Goal: Check status

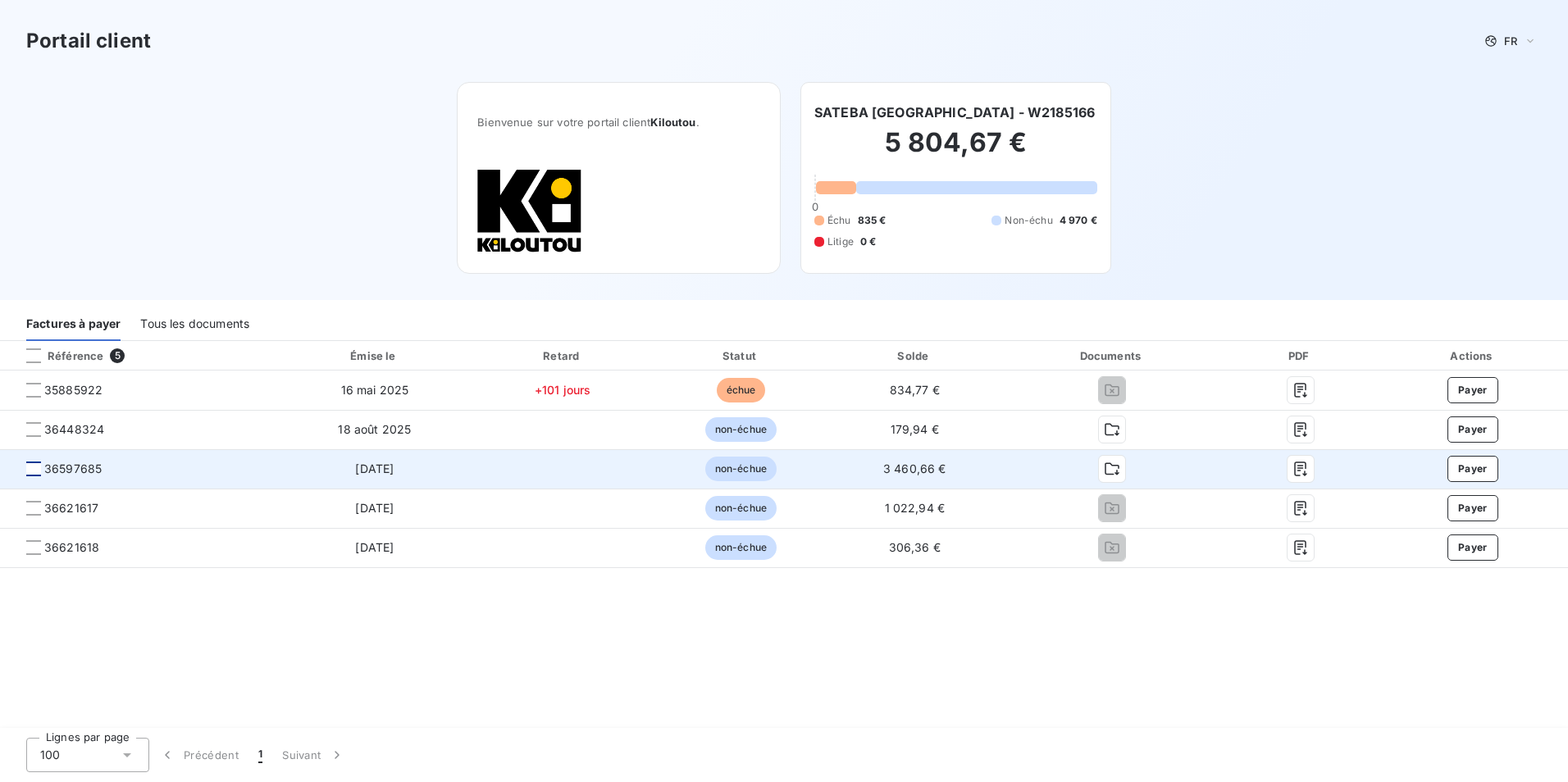
click at [35, 471] on div at bounding box center [33, 469] width 15 height 15
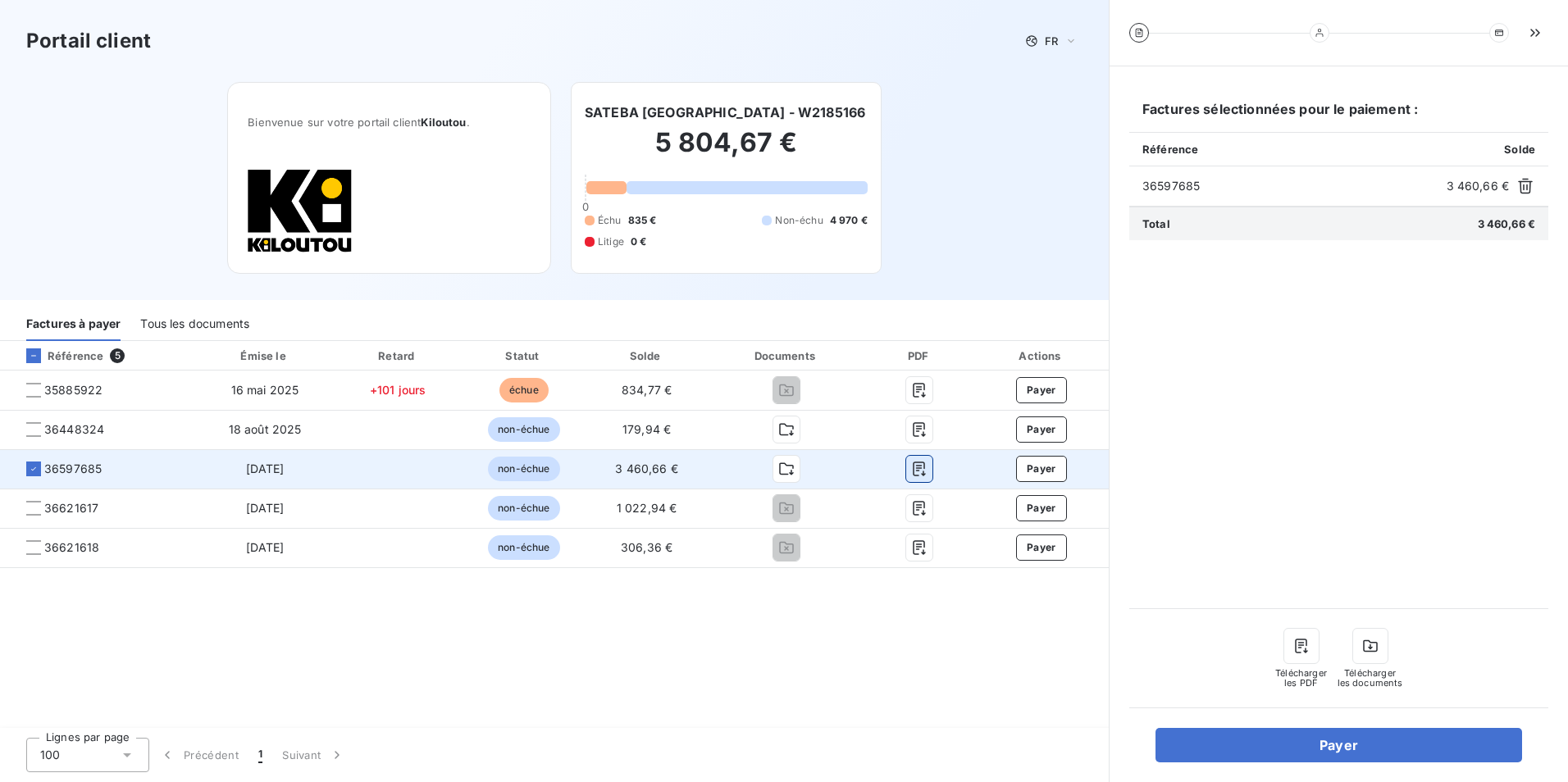
click at [929, 468] on button "button" at bounding box center [920, 469] width 26 height 26
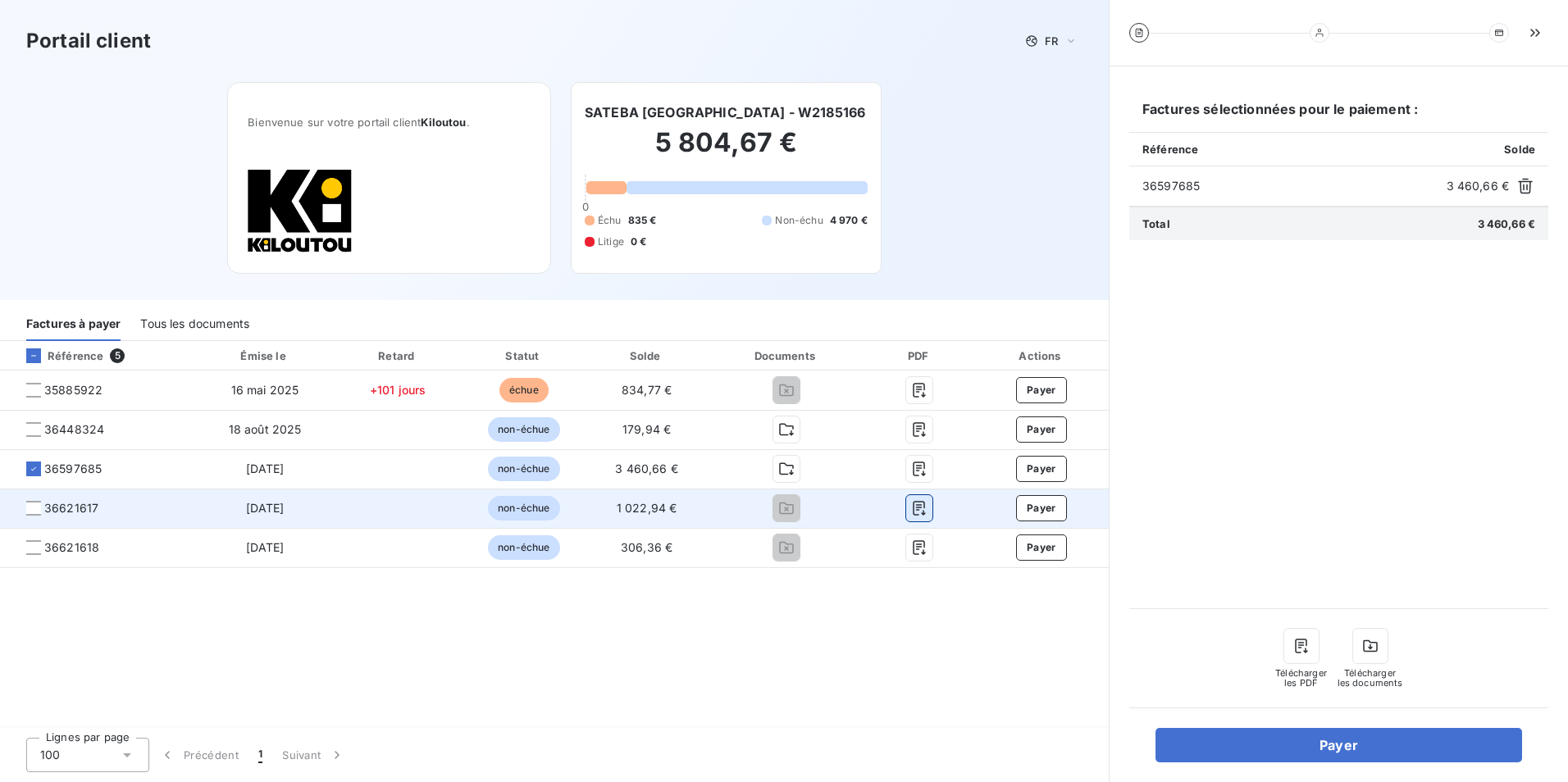
click at [917, 507] on icon "button" at bounding box center [919, 508] width 17 height 17
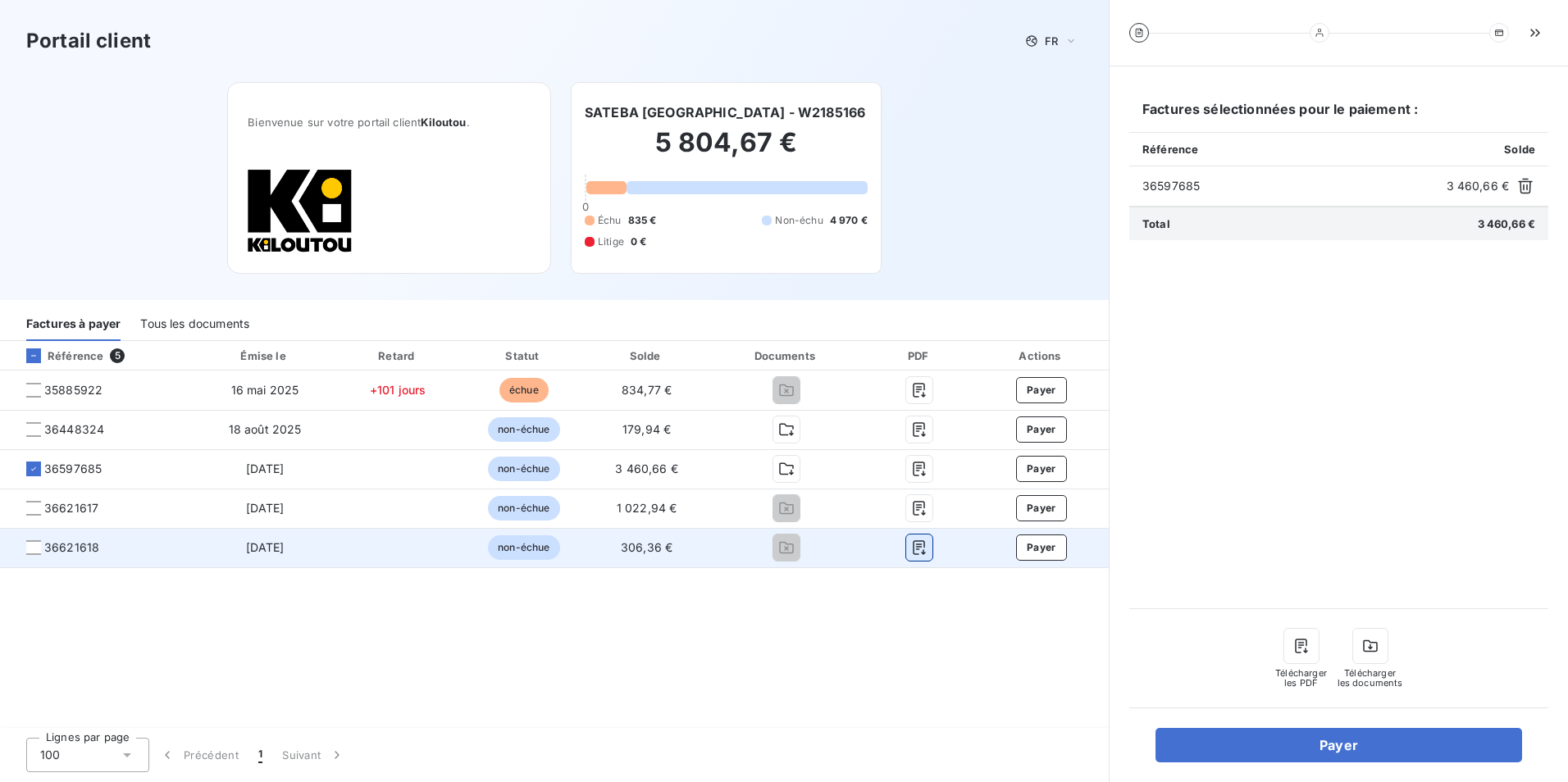
click at [919, 547] on icon "button" at bounding box center [920, 549] width 12 height 15
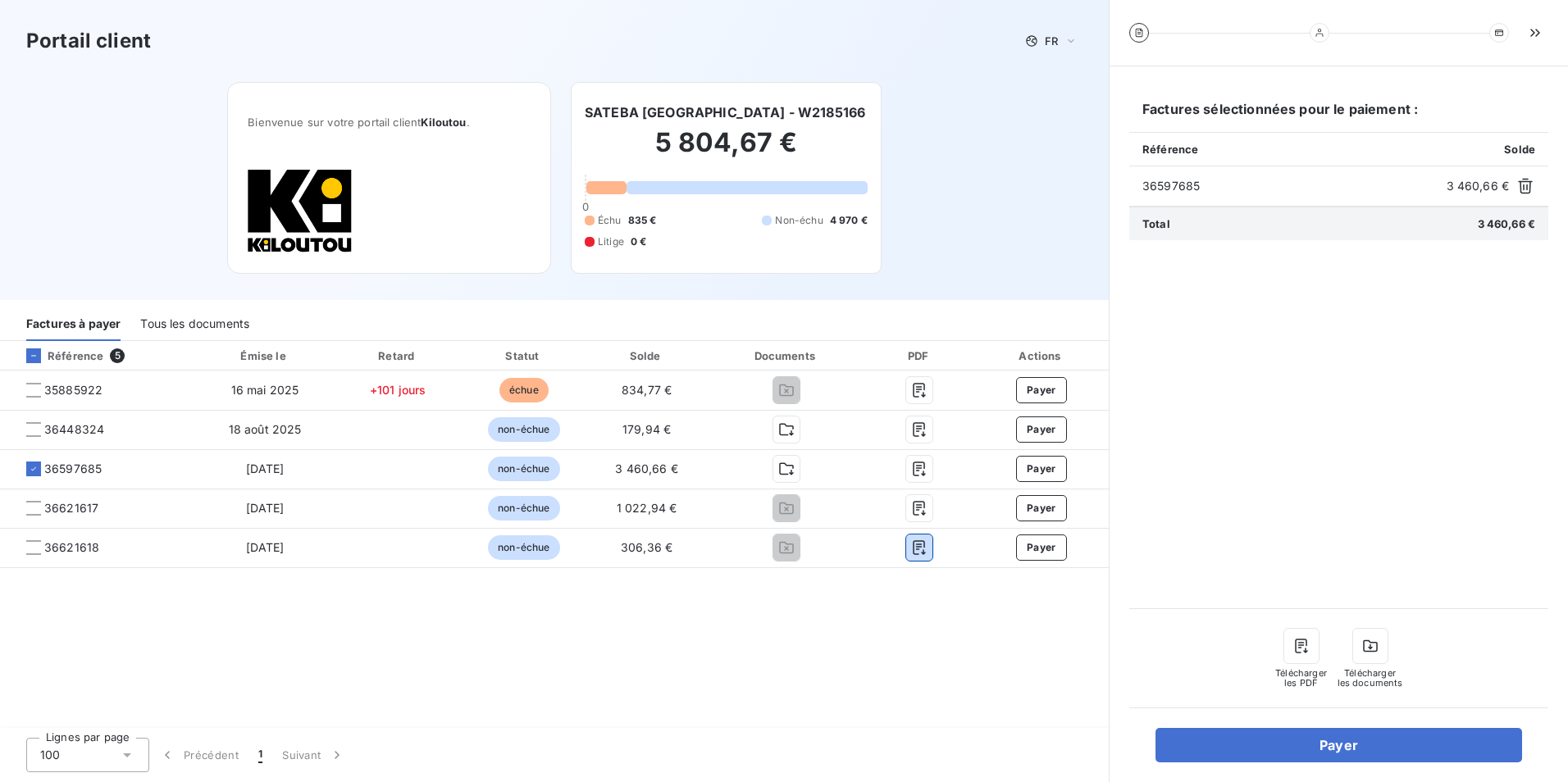
click at [218, 327] on div "Tous les documents" at bounding box center [194, 324] width 109 height 35
